Goal: Task Accomplishment & Management: Manage account settings

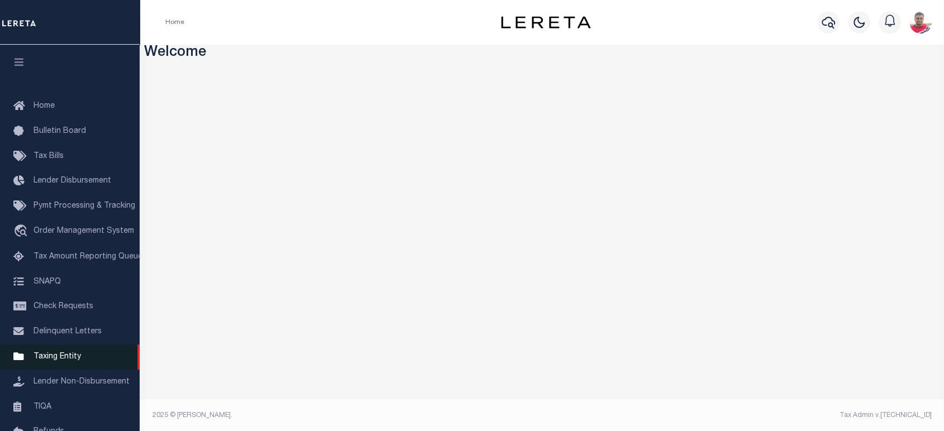
click at [65, 360] on span "Taxing Entity" at bounding box center [57, 357] width 47 height 8
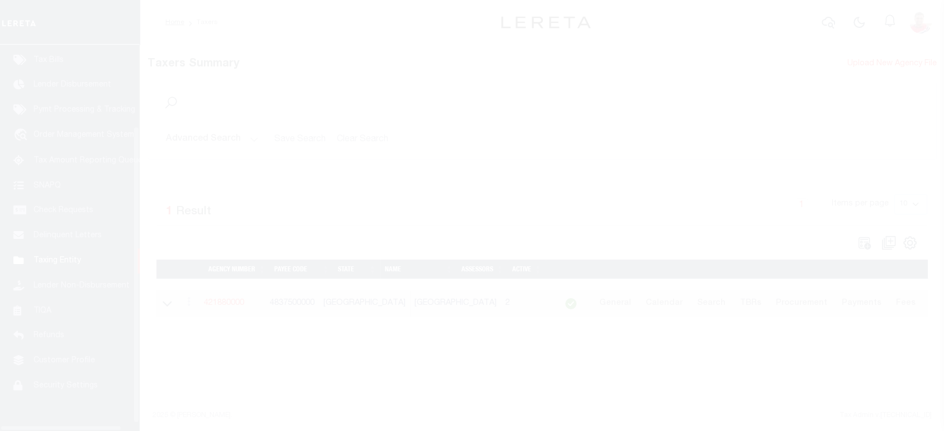
scroll to position [113, 0]
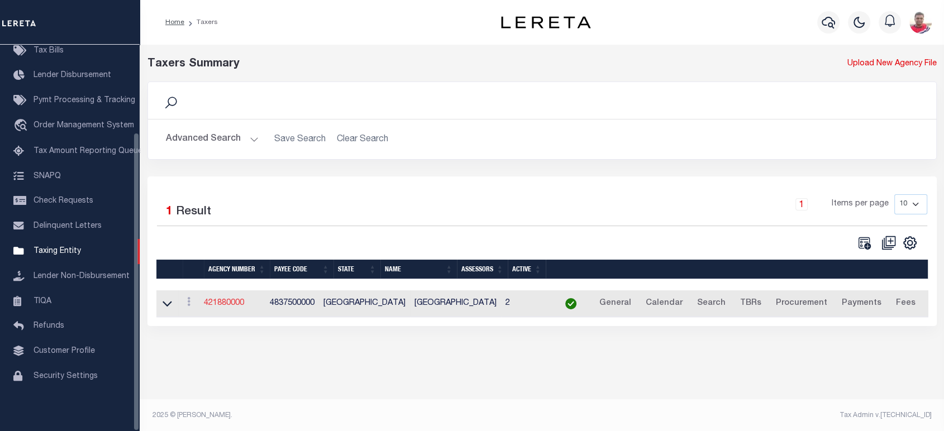
click at [236, 307] on link "421880000" at bounding box center [224, 304] width 40 height 8
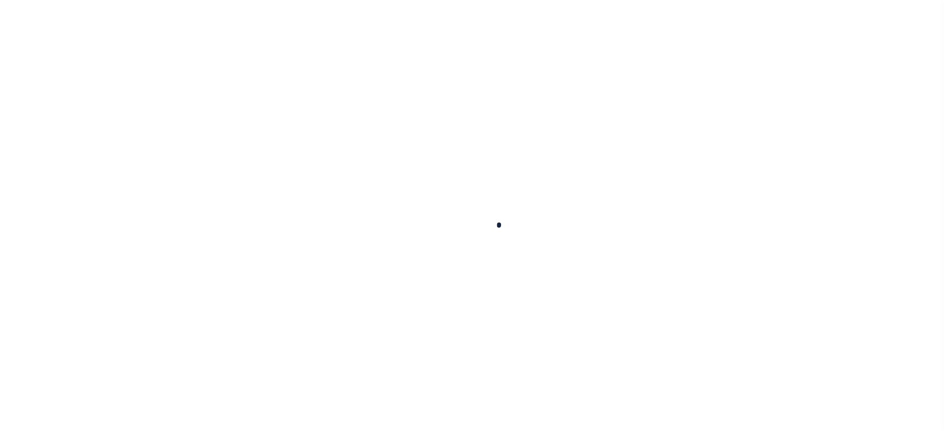
select select
checkbox input "false"
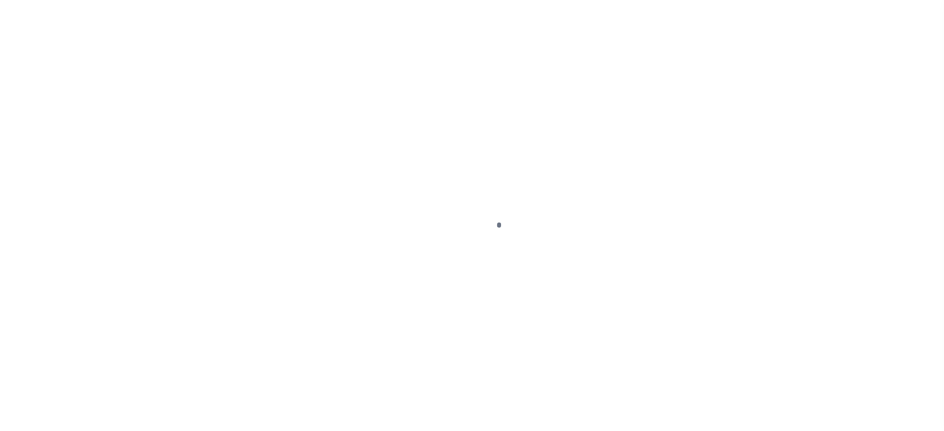
checkbox input "false"
type input "4837500000"
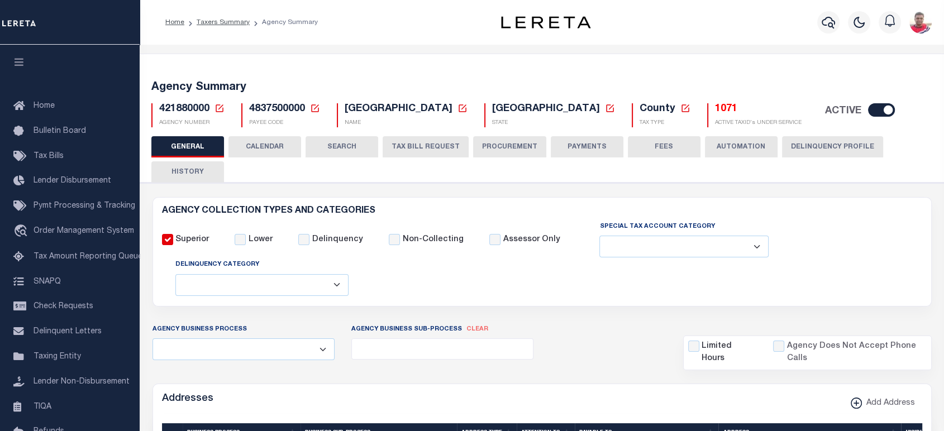
click at [269, 145] on button "CALENDAR" at bounding box center [265, 146] width 73 height 21
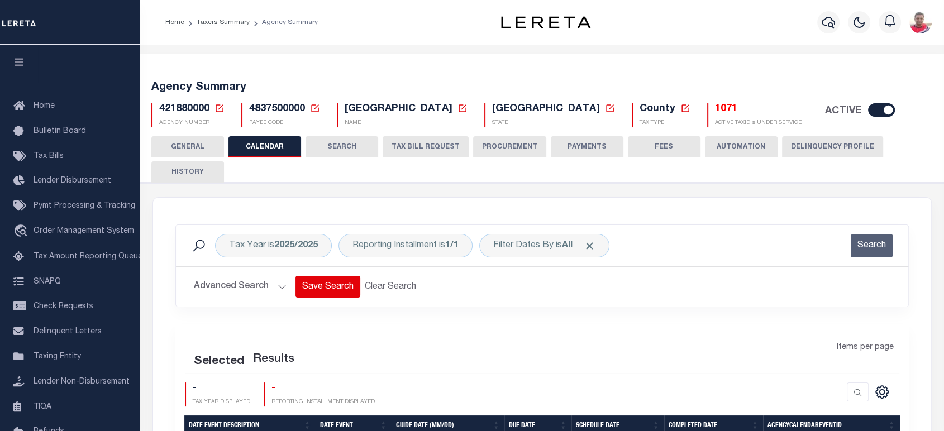
checkbox input "false"
type input "1"
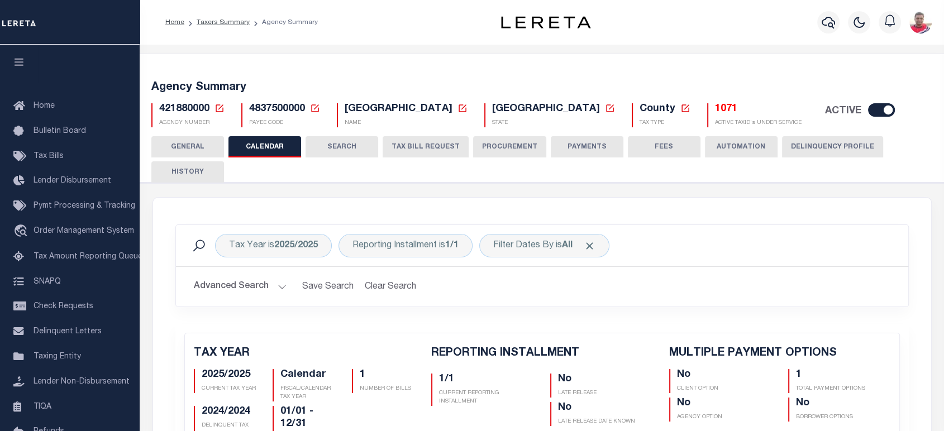
scroll to position [186, 0]
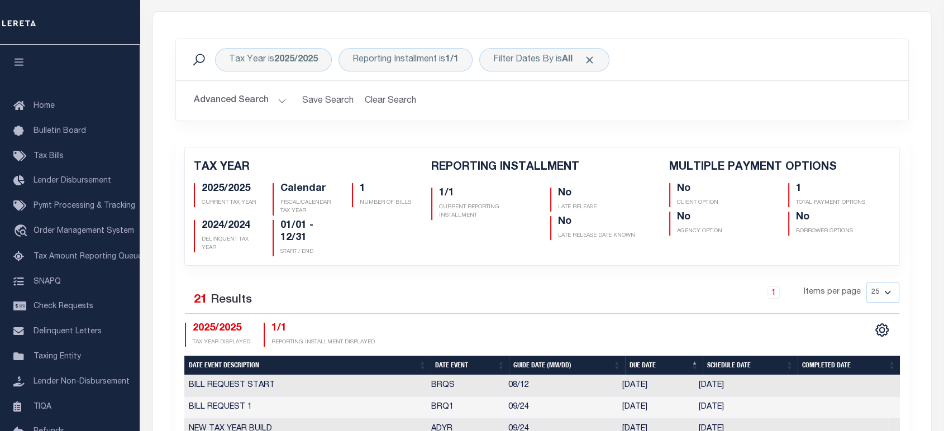
select select "8"
select select "12"
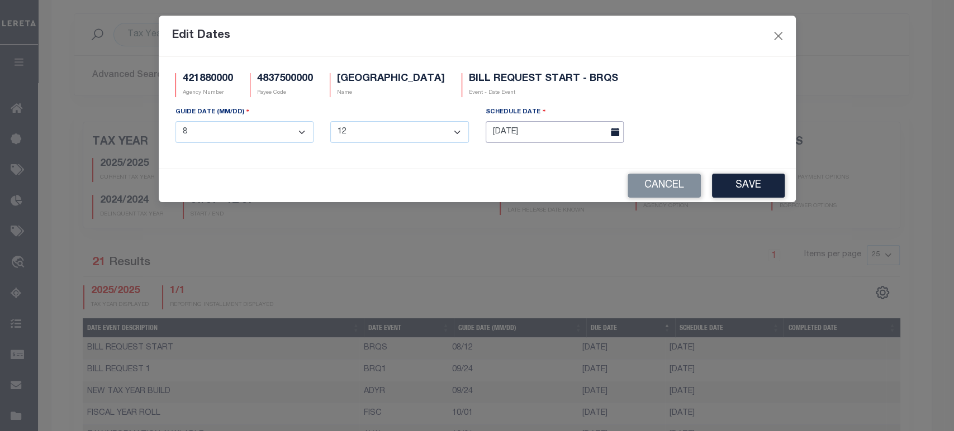
click at [572, 131] on input "[DATE]" at bounding box center [555, 132] width 139 height 22
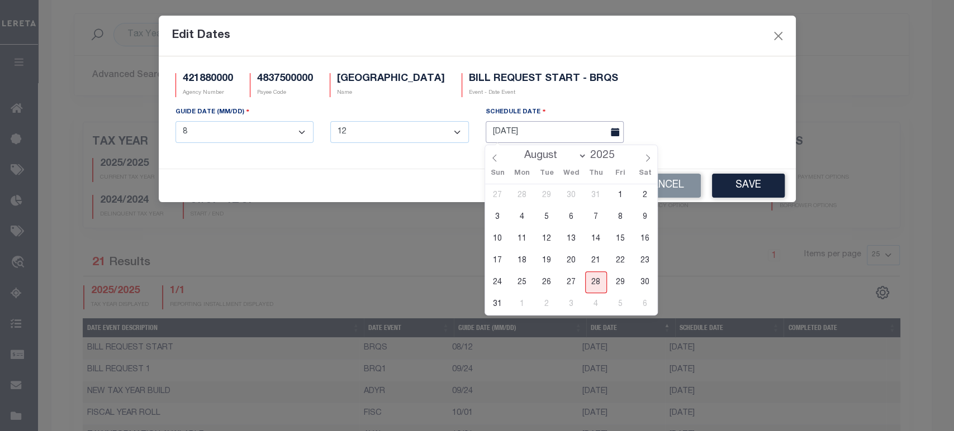
click at [509, 132] on input "[DATE]" at bounding box center [555, 132] width 139 height 22
click at [509, 134] on input "[DATE]" at bounding box center [555, 132] width 139 height 22
click at [509, 133] on input "[DATE]" at bounding box center [555, 132] width 139 height 22
drag, startPoint x: 571, startPoint y: 239, endPoint x: 530, endPoint y: 266, distance: 49.1
click at [571, 239] on span "13" at bounding box center [571, 239] width 22 height 22
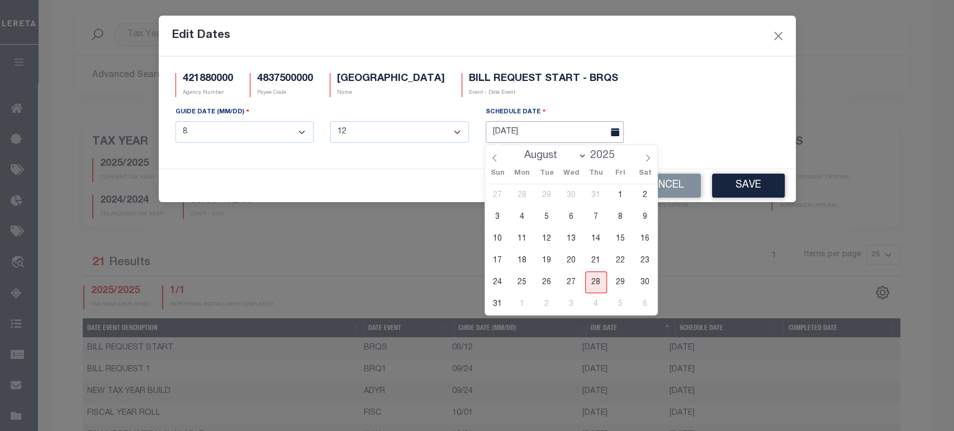
type input "[DATE]"
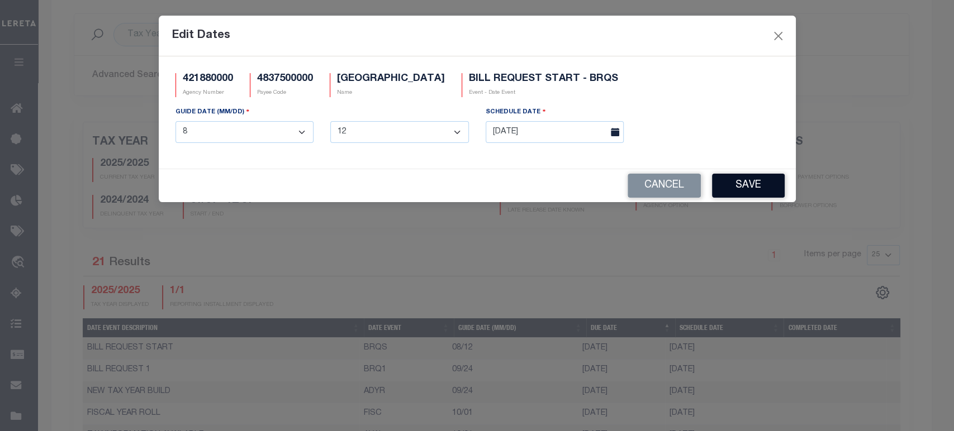
click at [751, 191] on button "Save" at bounding box center [748, 186] width 73 height 24
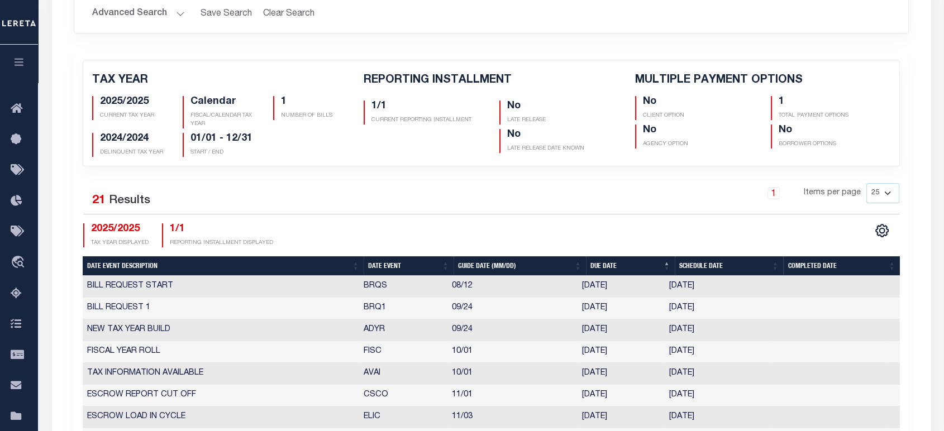
scroll to position [310, 0]
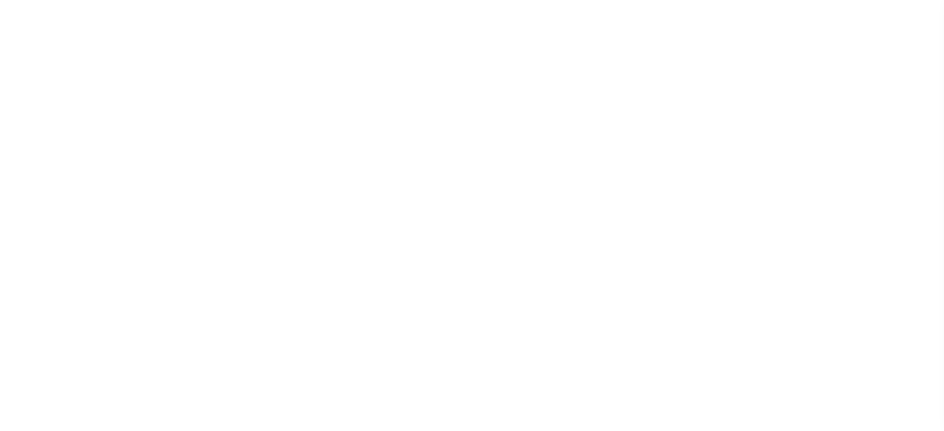
select select
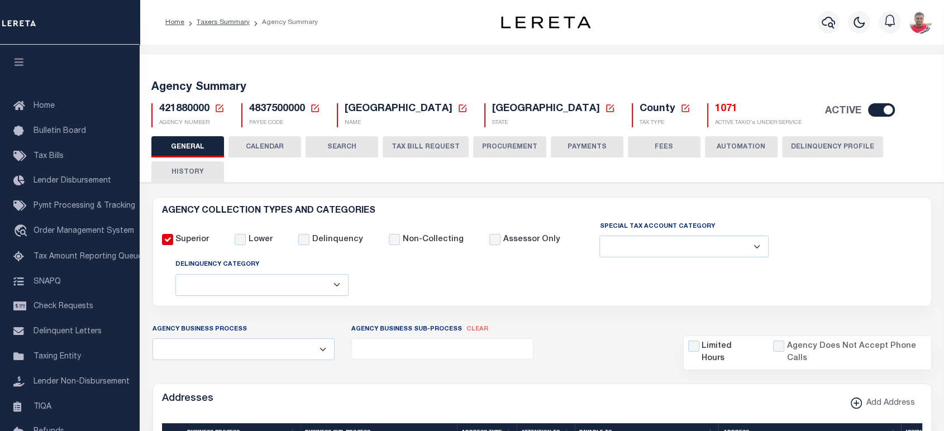
drag, startPoint x: 206, startPoint y: 165, endPoint x: 511, endPoint y: 215, distance: 309.2
click at [206, 165] on button "HISTORY" at bounding box center [187, 171] width 73 height 21
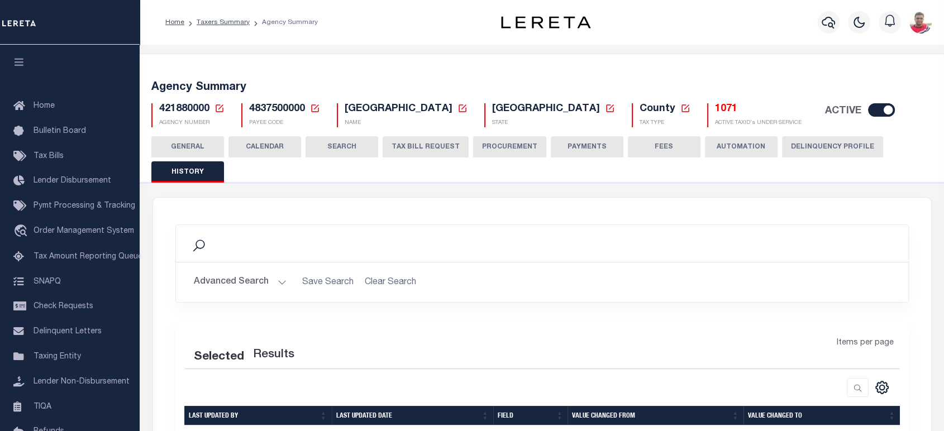
scroll to position [156, 0]
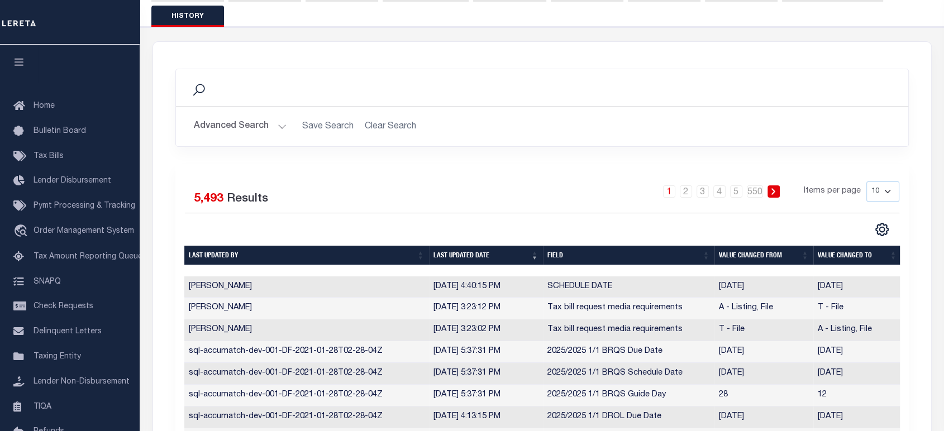
drag, startPoint x: 273, startPoint y: 289, endPoint x: 604, endPoint y: 293, distance: 330.3
click at [604, 289] on td "SCHEDULE DATE" at bounding box center [629, 288] width 172 height 22
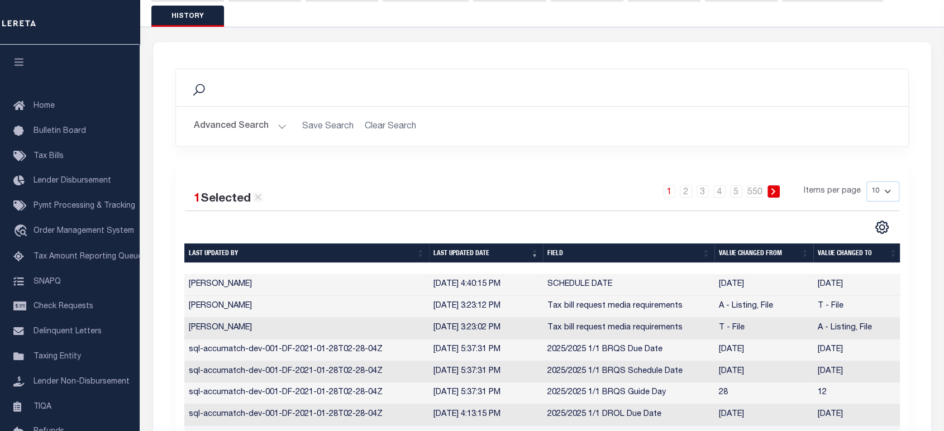
scroll to position [94, 0]
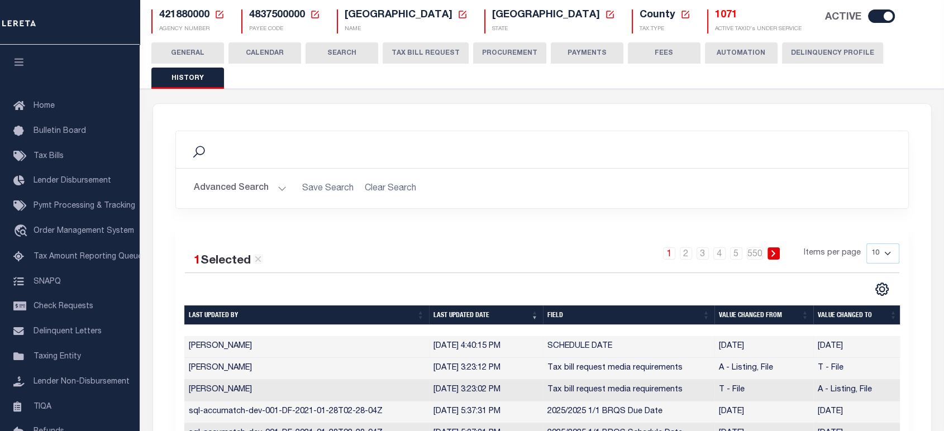
click at [269, 56] on button "CALENDAR" at bounding box center [265, 52] width 73 height 21
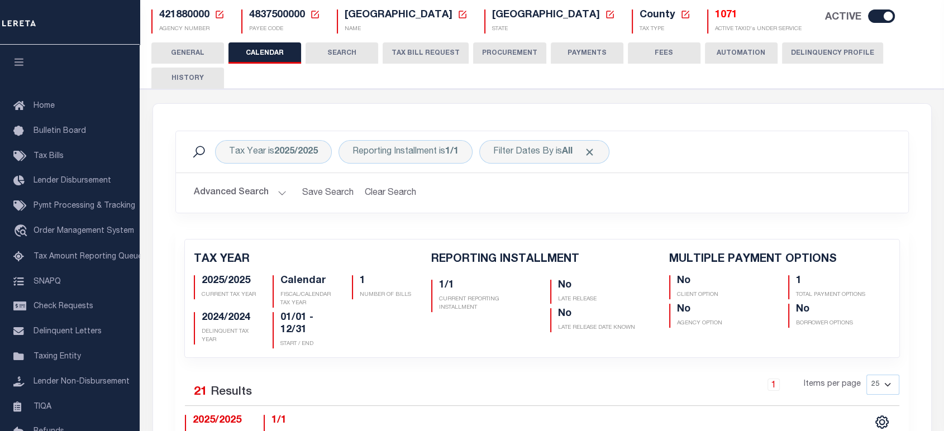
checkbox input "false"
type input "1"
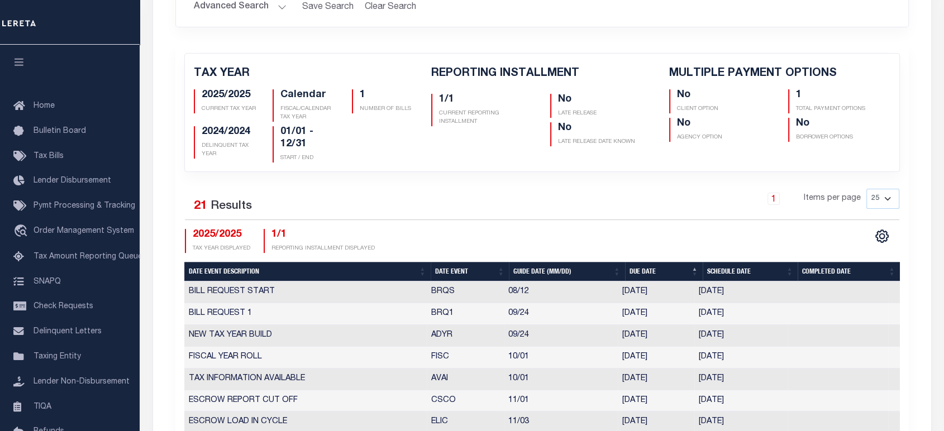
select select "8"
select select "12"
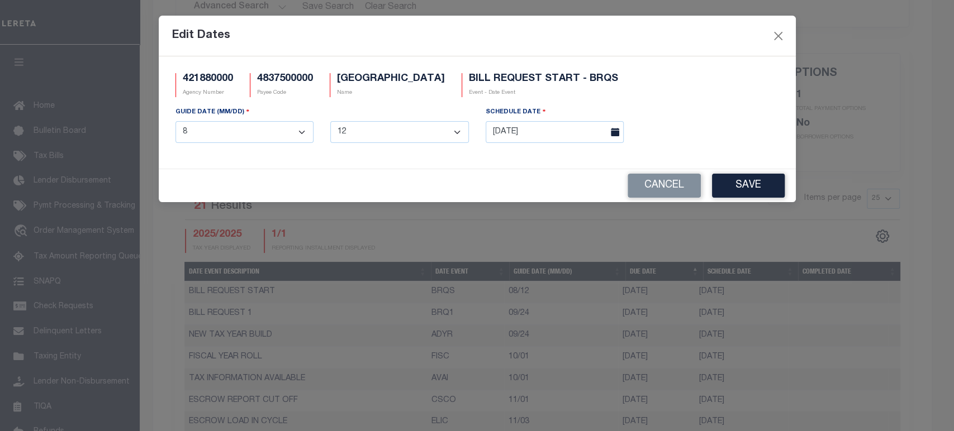
drag, startPoint x: 274, startPoint y: 290, endPoint x: 705, endPoint y: 116, distance: 464.3
click at [705, 116] on div "GUIDE DATE (MM/DD) 1 2 3 4 5 6 7 8 9 10 11 12 1 2 3 4 5 6 7 8 9 10 11 12 13 14 …" at bounding box center [477, 129] width 620 height 46
click at [503, 131] on input "[DATE]" at bounding box center [555, 132] width 139 height 22
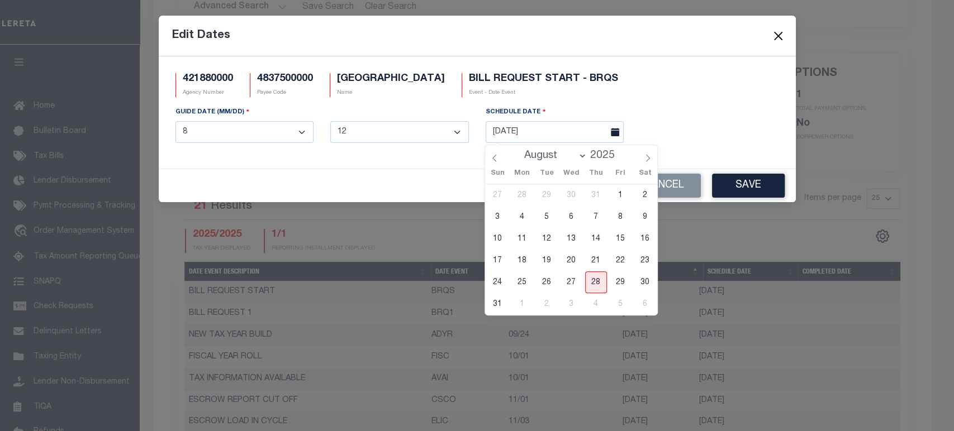
click at [546, 239] on span "12" at bounding box center [547, 239] width 22 height 22
type input "[DATE]"
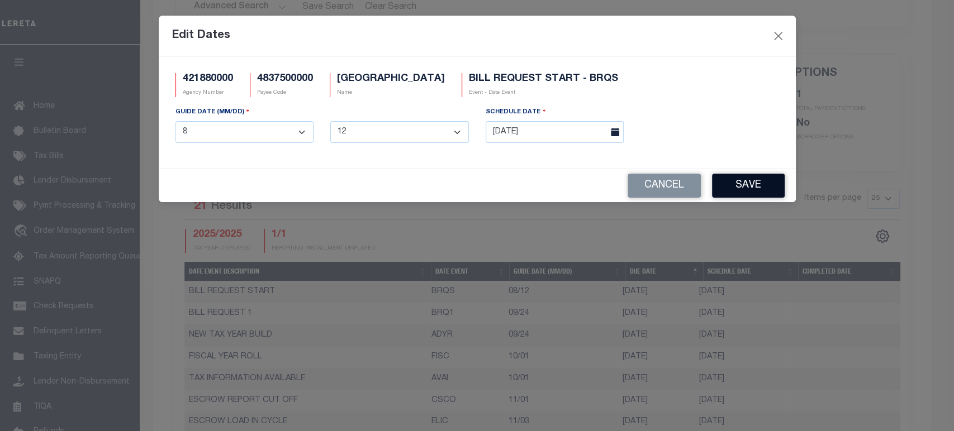
click at [734, 186] on button "Save" at bounding box center [748, 186] width 73 height 24
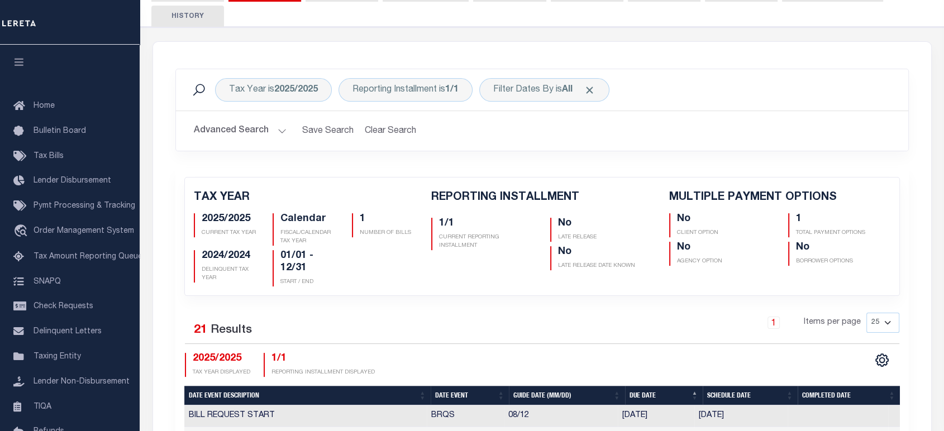
scroll to position [94, 0]
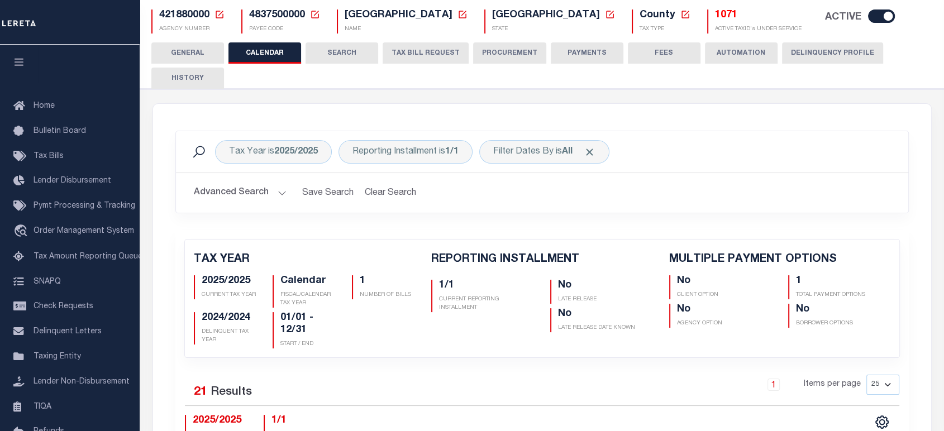
click at [196, 74] on button "HISTORY" at bounding box center [187, 78] width 73 height 21
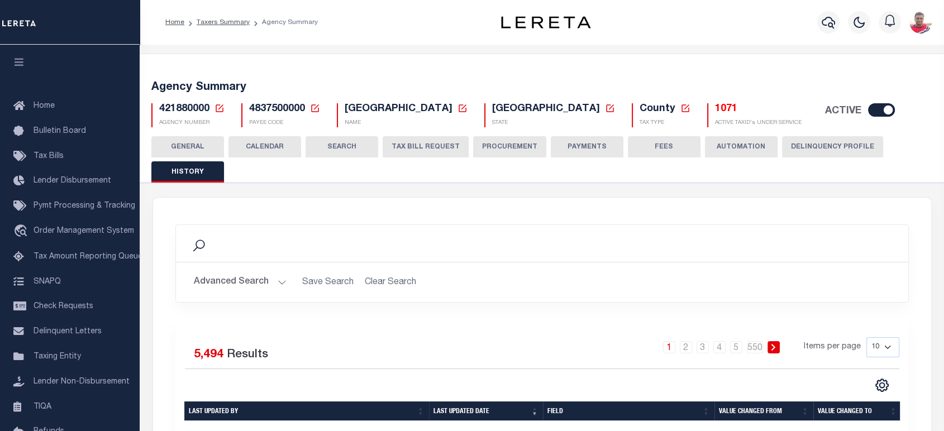
scroll to position [186, 0]
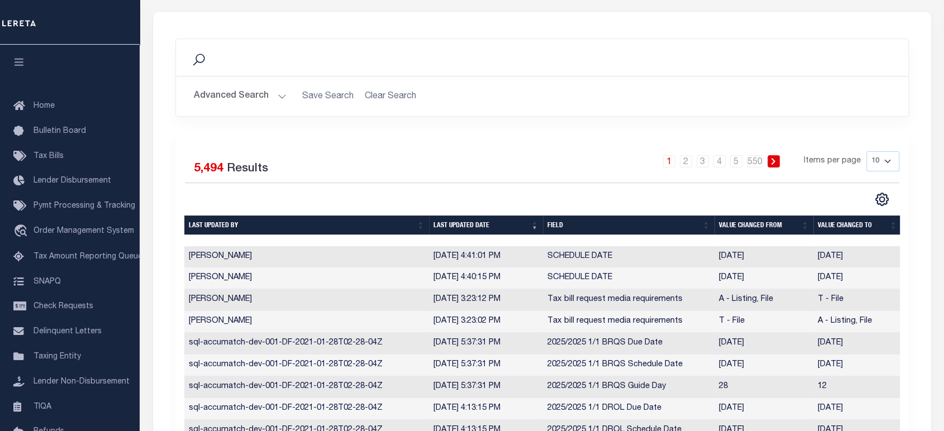
drag, startPoint x: 818, startPoint y: 254, endPoint x: 853, endPoint y: 258, distance: 36.0
click at [856, 257] on td "[DATE]" at bounding box center [858, 257] width 88 height 22
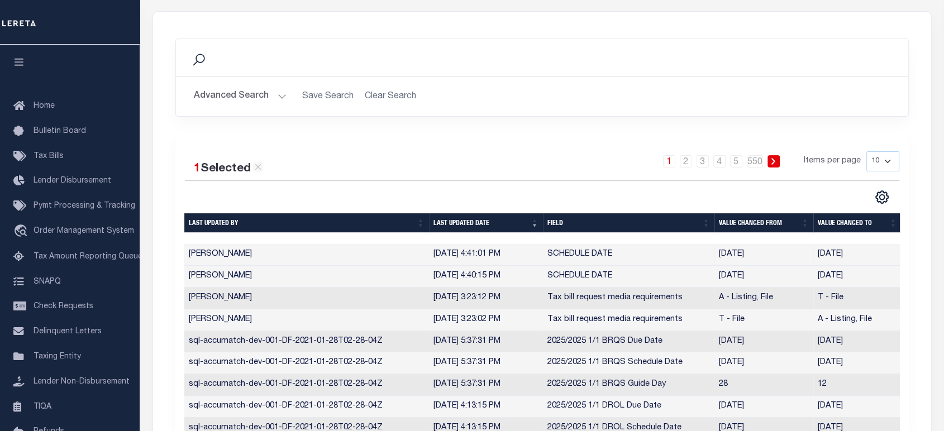
copy td "08/12/202"
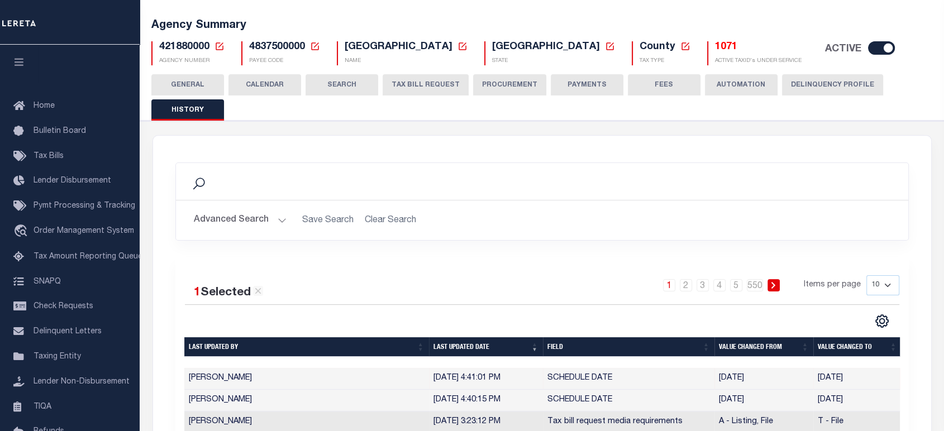
scroll to position [0, 0]
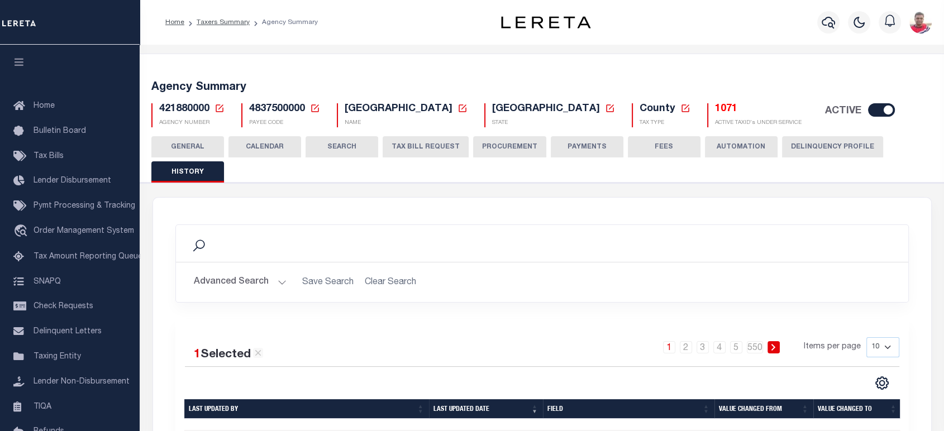
click at [272, 106] on span "4837500000" at bounding box center [277, 109] width 56 height 10
copy h5 "4837500000"
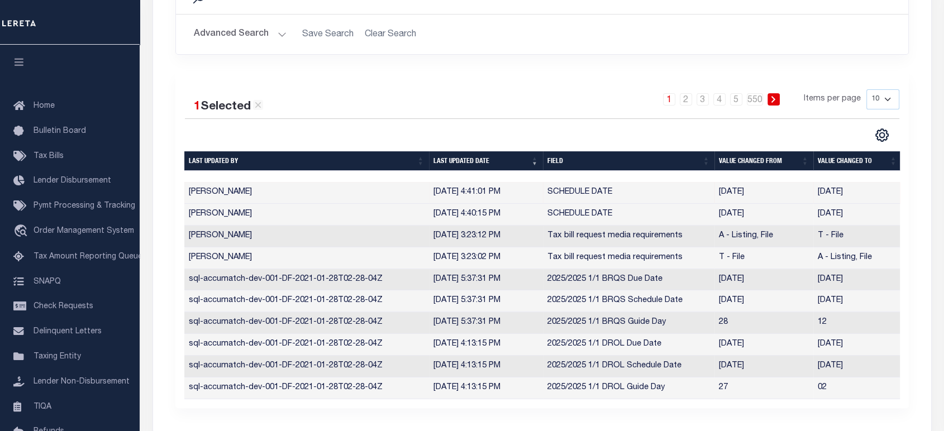
scroll to position [62, 0]
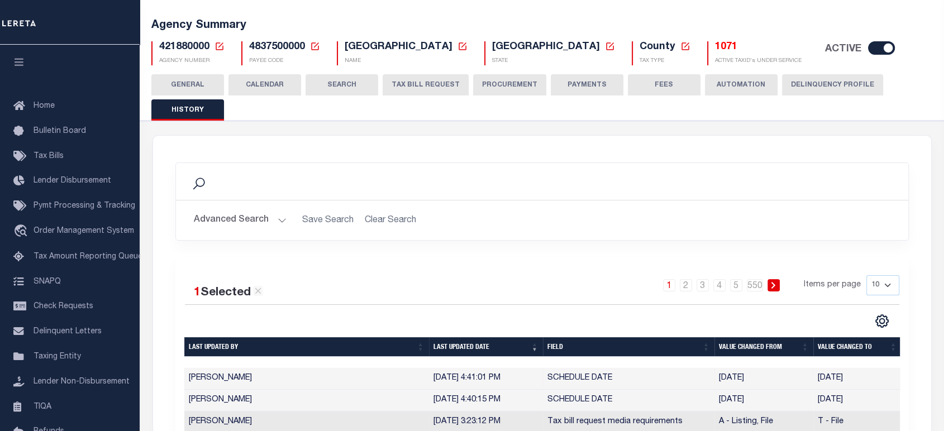
click at [414, 88] on button "TAX BILL REQUEST" at bounding box center [426, 84] width 86 height 21
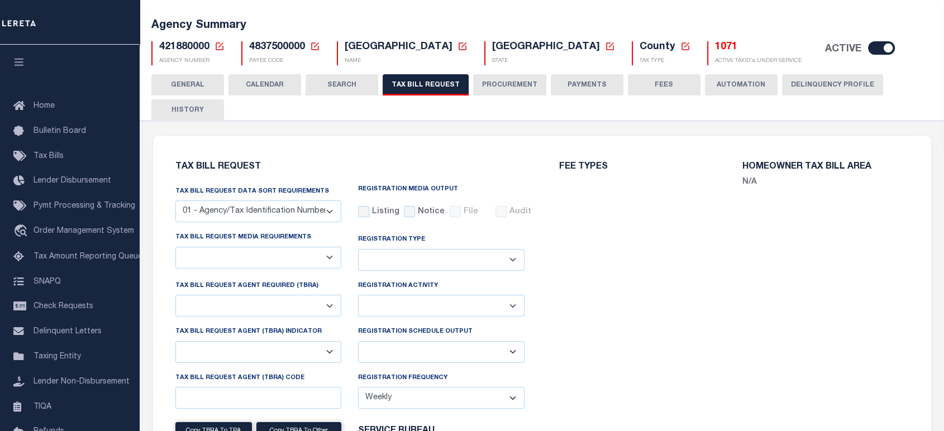
select select "33"
select select "22"
select select "false"
select select
select select "7803021001"
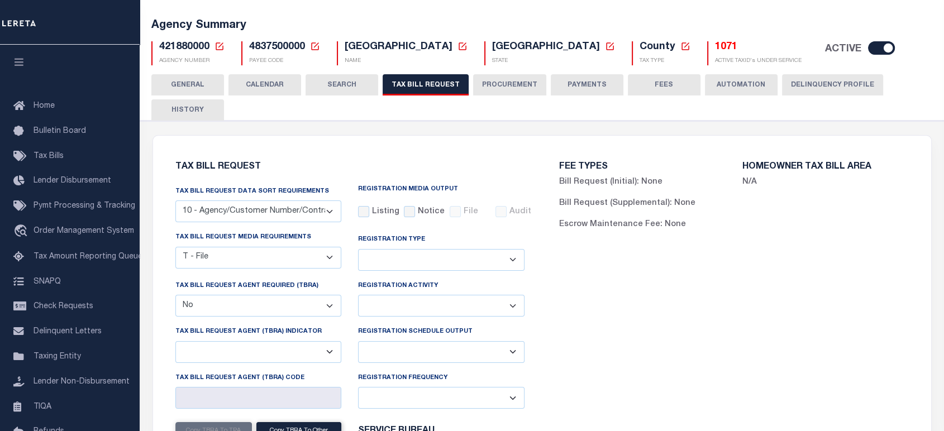
click at [816, 83] on button "Delinquency Profile" at bounding box center [832, 84] width 101 height 21
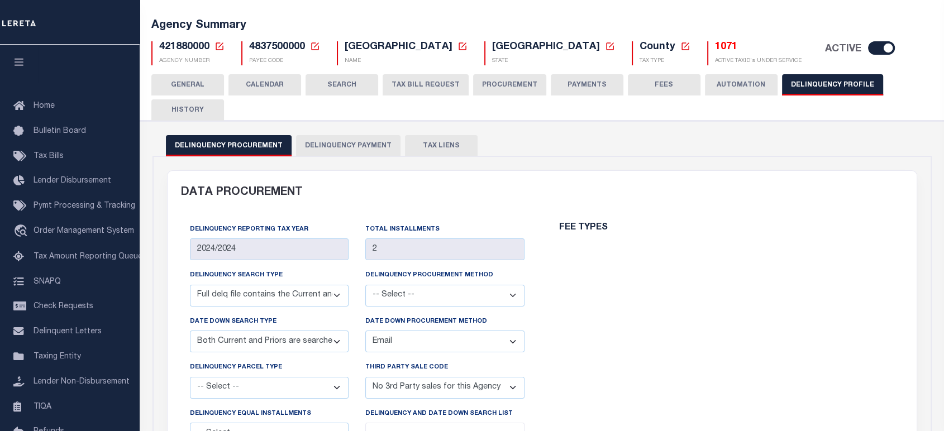
click at [196, 114] on button "HISTORY" at bounding box center [187, 109] width 73 height 21
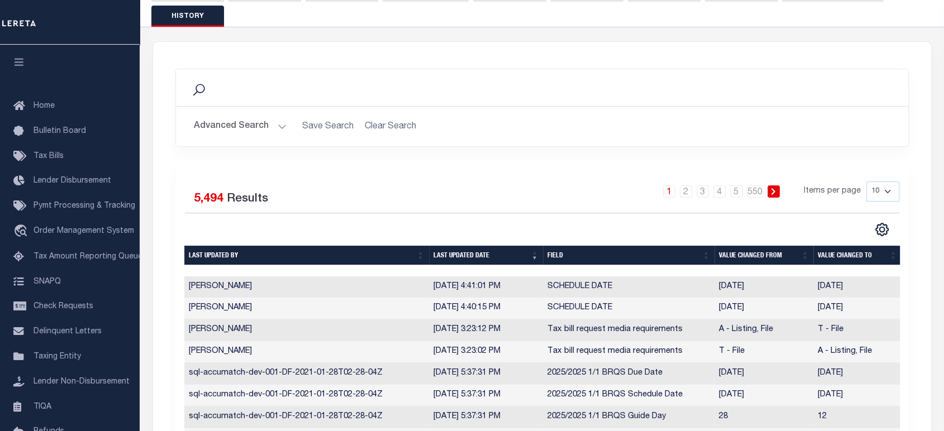
scroll to position [0, 0]
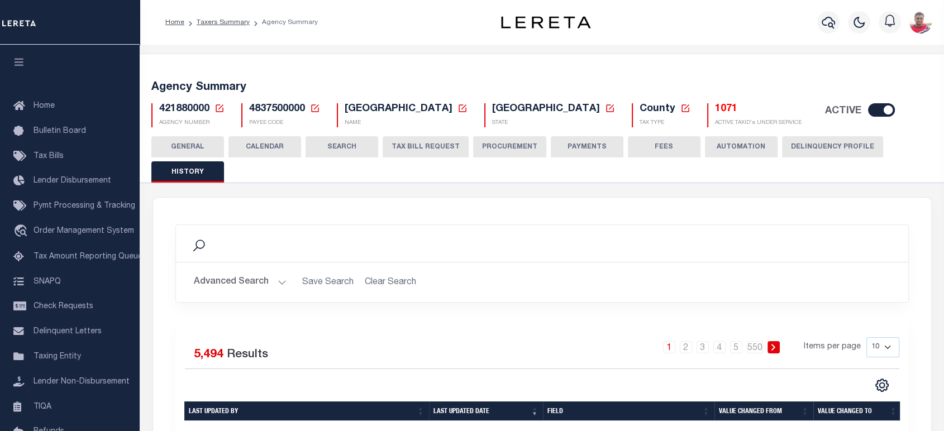
click at [285, 142] on button "CALENDAR" at bounding box center [265, 146] width 73 height 21
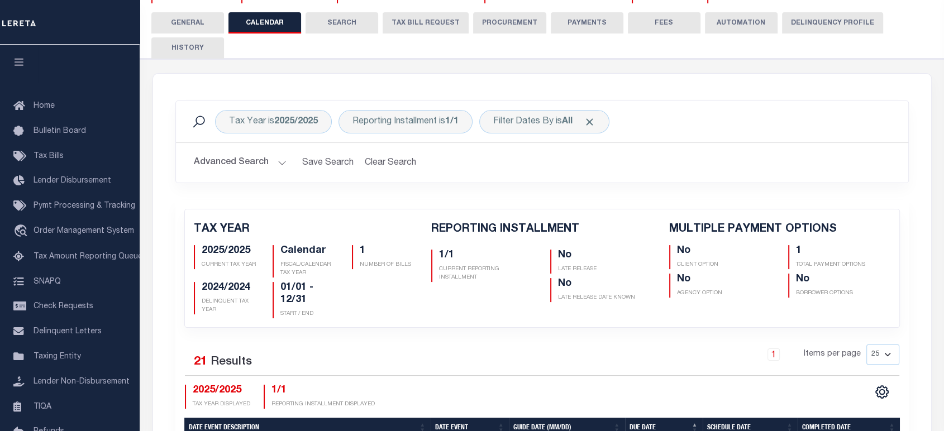
scroll to position [248, 0]
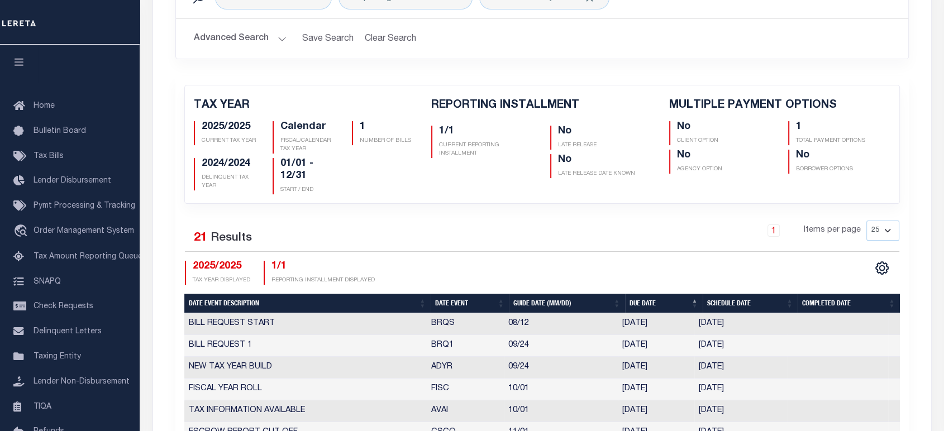
click at [313, 319] on td "BILL REQUEST START" at bounding box center [305, 324] width 243 height 22
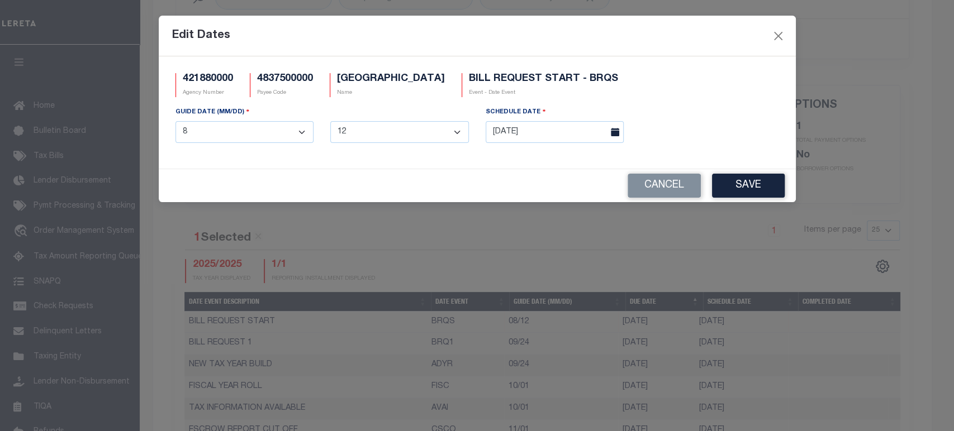
drag, startPoint x: 307, startPoint y: 325, endPoint x: 688, endPoint y: 88, distance: 448.8
click at [688, 88] on div "421880000 Agency Number 4837500000 Payee Code POTTER COUNTY Name BILL REQUEST S…" at bounding box center [477, 89] width 620 height 33
click at [552, 136] on input "[DATE]" at bounding box center [555, 132] width 139 height 22
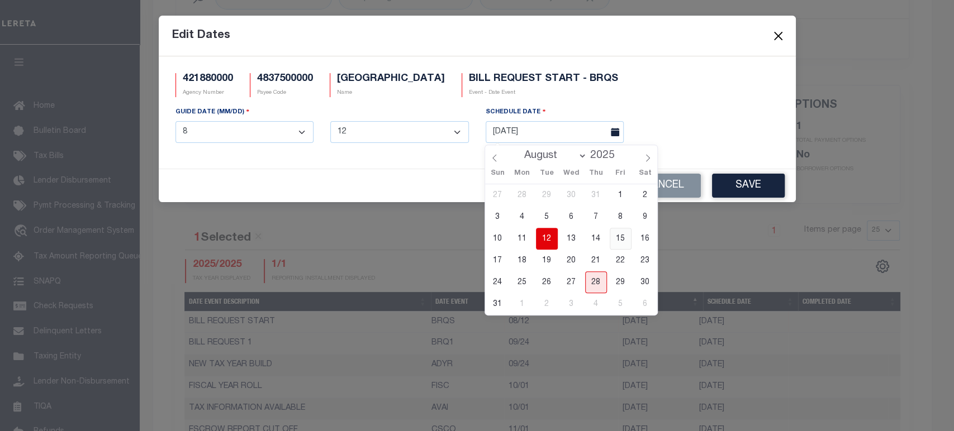
click at [624, 240] on span "15" at bounding box center [621, 239] width 22 height 22
type input "[DATE]"
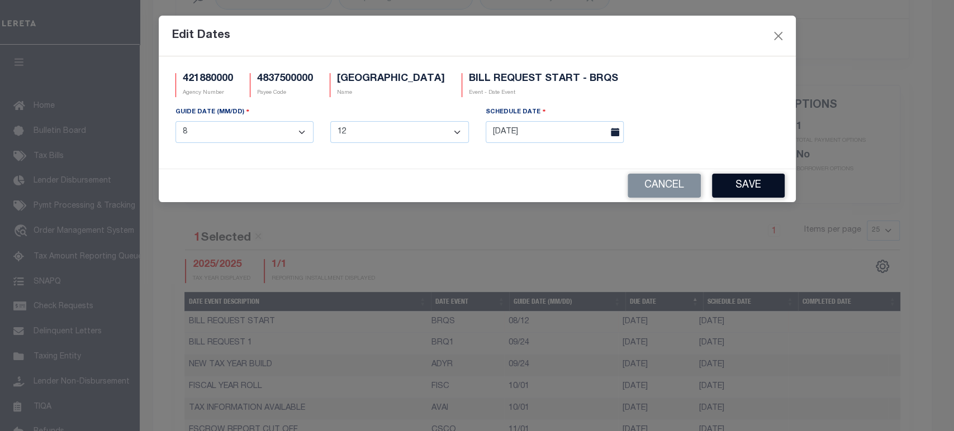
click at [739, 191] on button "Save" at bounding box center [748, 186] width 73 height 24
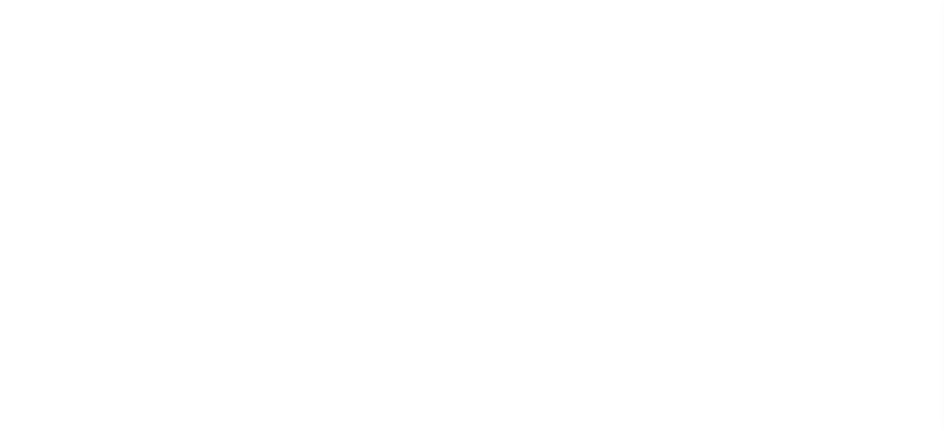
select select
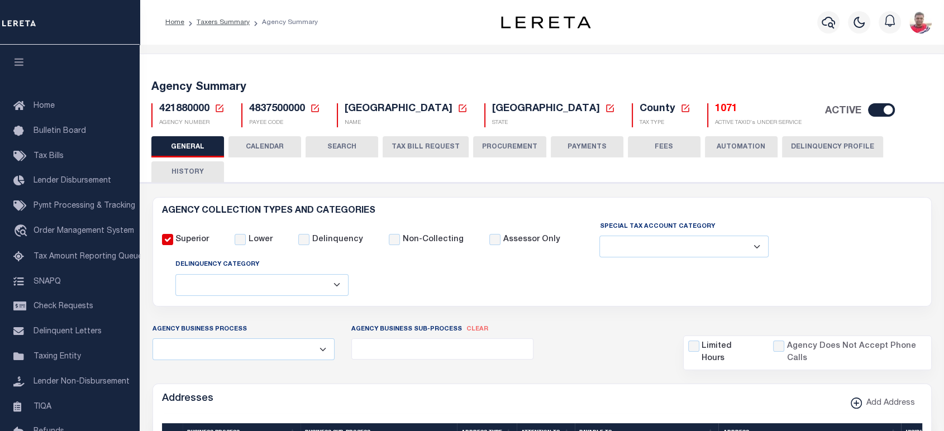
click at [182, 169] on button "HISTORY" at bounding box center [187, 171] width 73 height 21
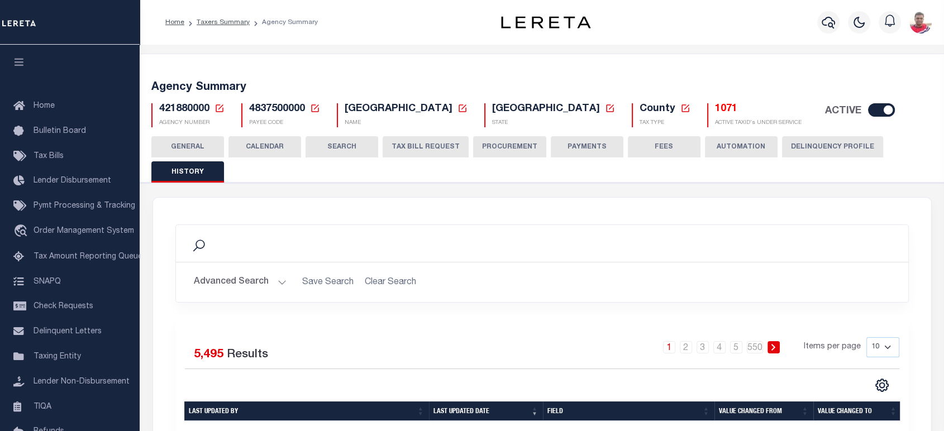
click at [283, 148] on button "CALENDAR" at bounding box center [265, 146] width 73 height 21
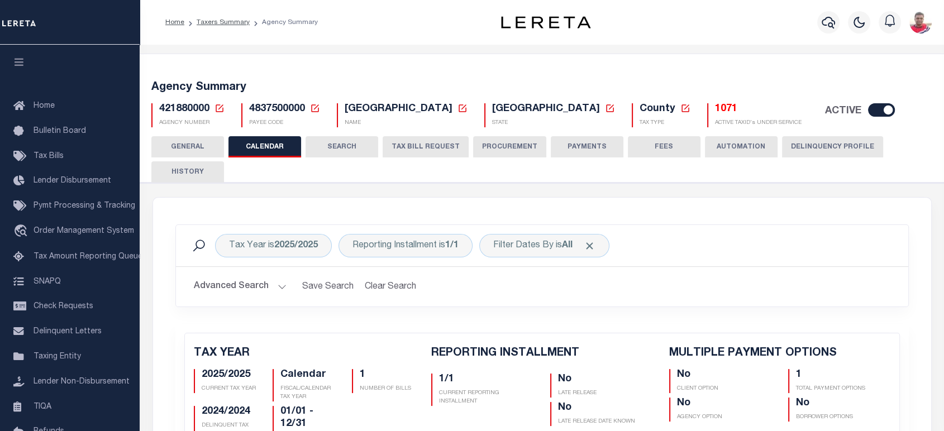
checkbox input "false"
type input "1"
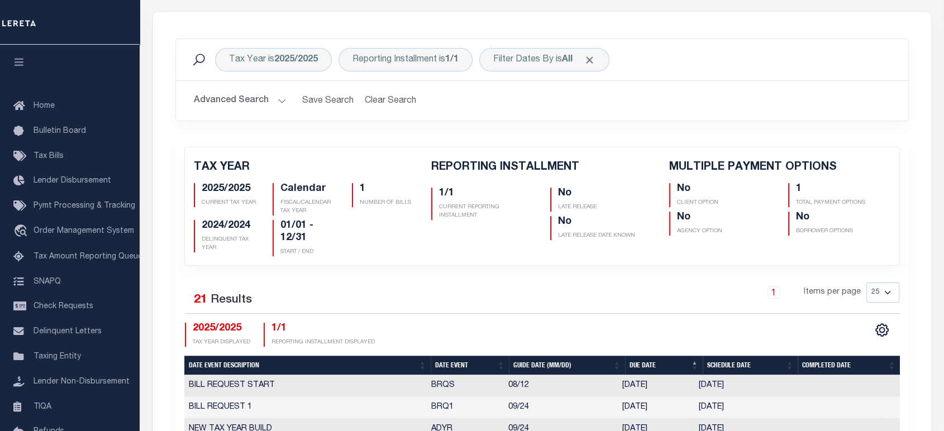
scroll to position [372, 0]
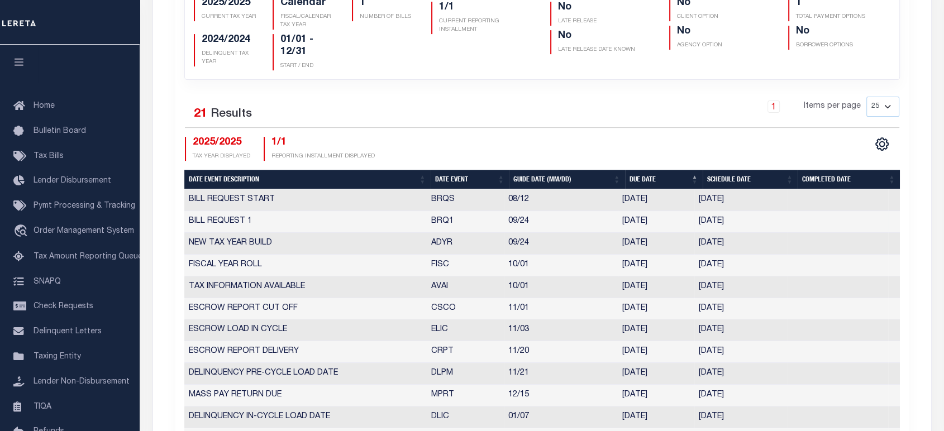
select select "9"
select select "24"
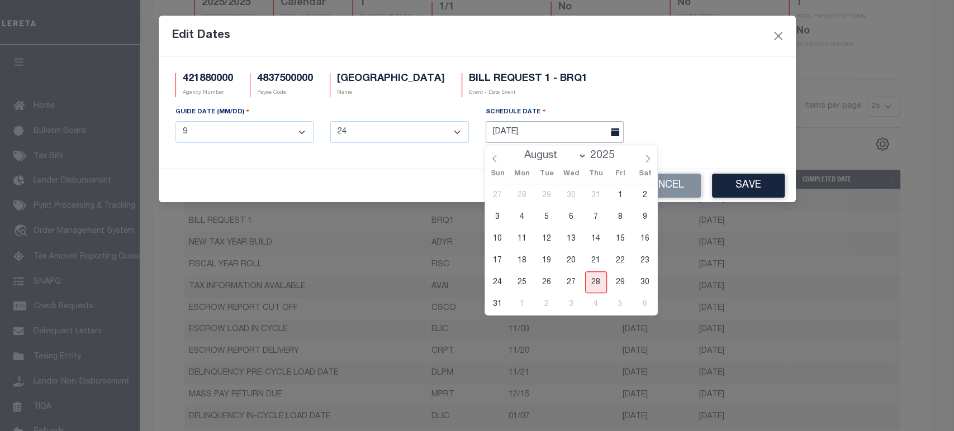
click at [549, 134] on input "[DATE]" at bounding box center [555, 132] width 139 height 22
click at [524, 263] on span "18" at bounding box center [522, 261] width 22 height 22
type input "[DATE]"
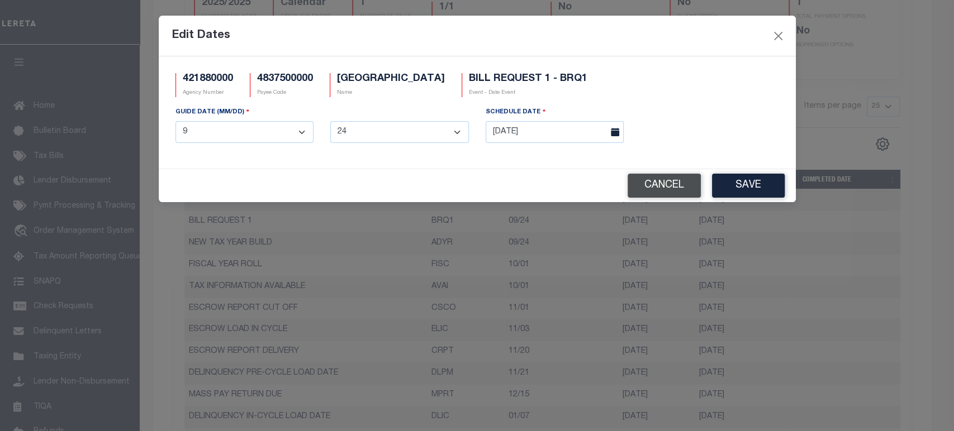
click at [656, 184] on button "Cancel" at bounding box center [664, 186] width 73 height 24
click at [612, 133] on icon at bounding box center [615, 132] width 8 height 8
click at [538, 135] on input "[DATE]" at bounding box center [555, 132] width 139 height 22
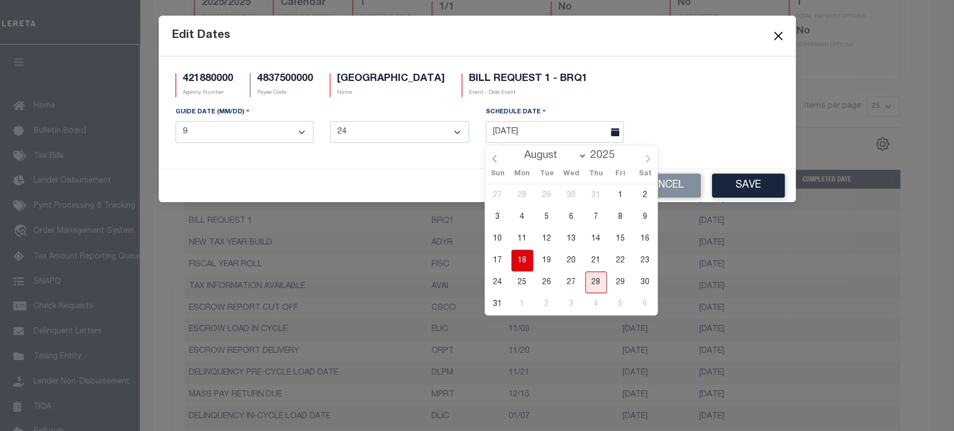
click at [647, 156] on icon at bounding box center [648, 158] width 4 height 7
select select "8"
click at [598, 237] on span "18" at bounding box center [596, 239] width 22 height 22
type input "[DATE]"
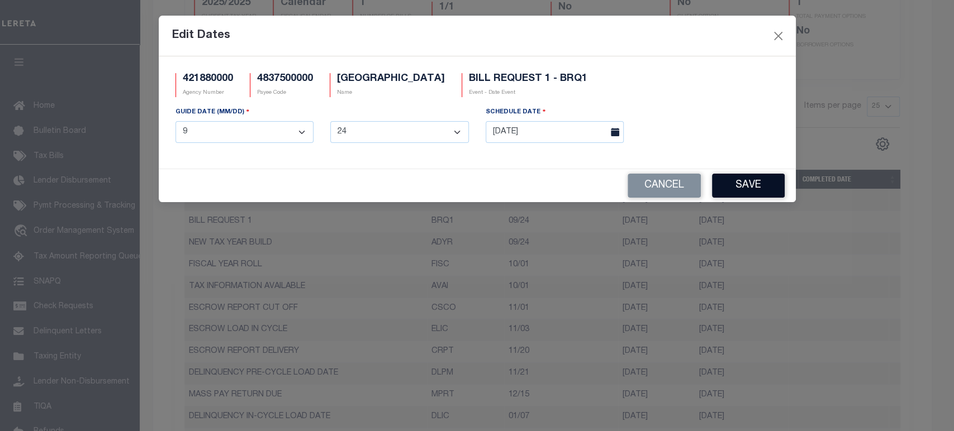
click at [761, 187] on button "Save" at bounding box center [748, 186] width 73 height 24
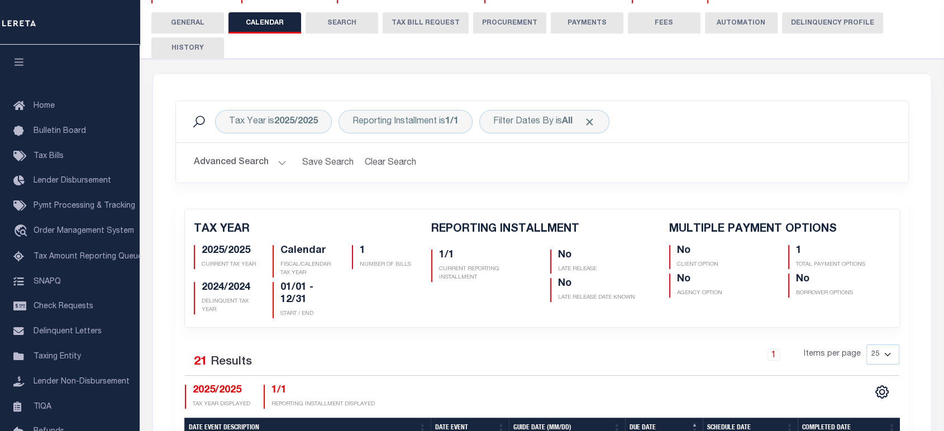
scroll to position [0, 0]
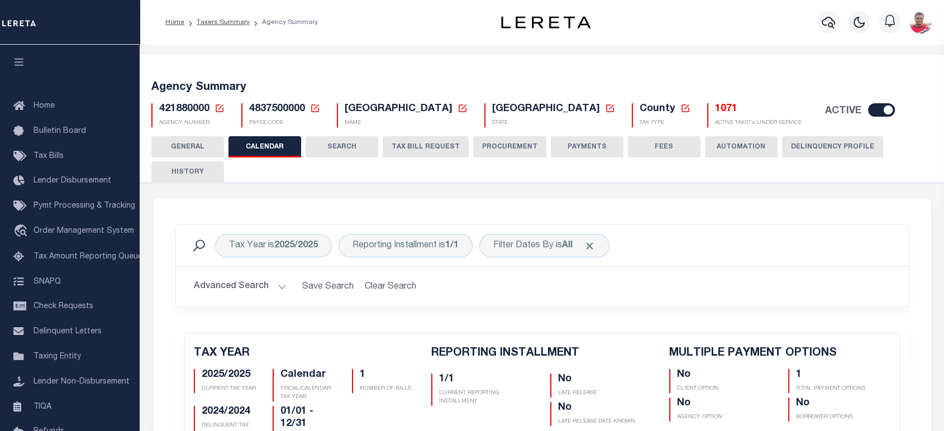
drag, startPoint x: 191, startPoint y: 174, endPoint x: 221, endPoint y: 209, distance: 46.7
click at [191, 174] on button "HISTORY" at bounding box center [187, 171] width 73 height 21
